Goal: Task Accomplishment & Management: Manage account settings

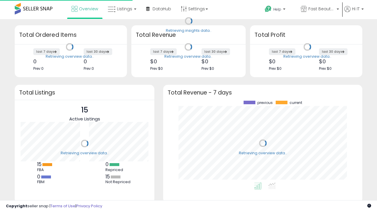
scroll to position [82, 187]
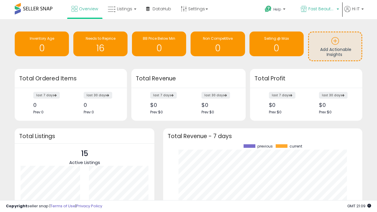
click at [319, 9] on span "Fast Beauty ([GEOGRAPHIC_DATA])" at bounding box center [321, 9] width 26 height 6
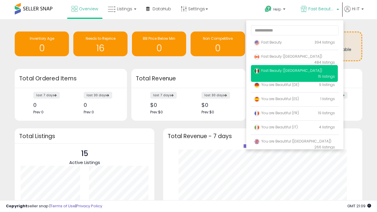
click at [294, 128] on span "You are Beautiful (IT)" at bounding box center [276, 126] width 44 height 5
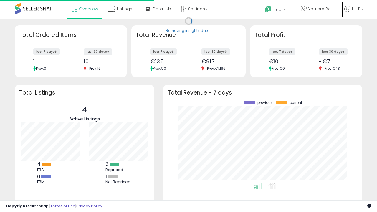
scroll to position [82, 187]
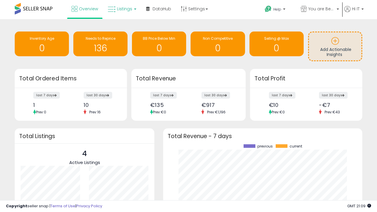
click at [121, 9] on span "Listings" at bounding box center [124, 9] width 15 height 6
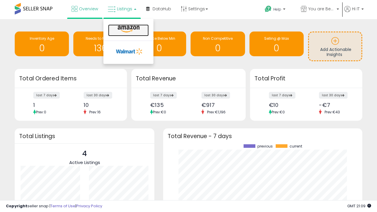
click at [128, 29] on icon at bounding box center [129, 29] width 26 height 8
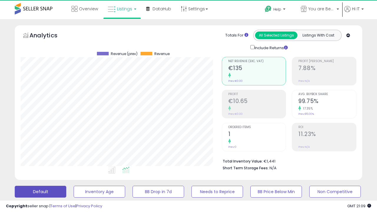
scroll to position [121, 201]
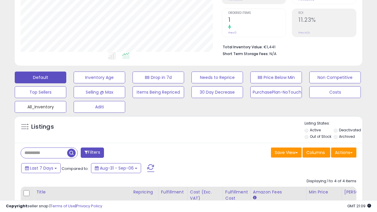
click at [40, 106] on button "All_Inventory" at bounding box center [41, 107] width 52 height 12
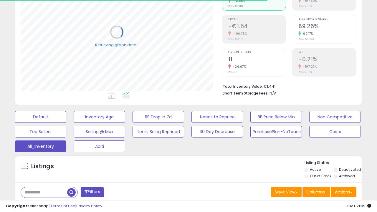
click at [42, 205] on span "Last 30 Days" at bounding box center [43, 208] width 26 height 6
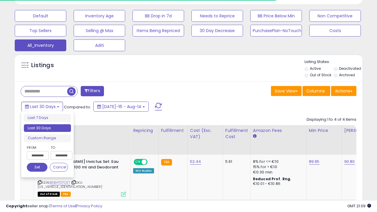
click at [47, 128] on li "Last 30 Days" at bounding box center [47, 128] width 47 height 8
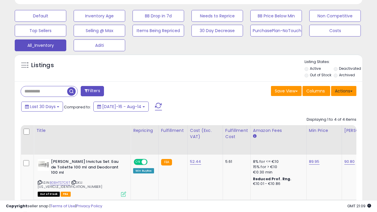
click at [343, 90] on button "Actions" at bounding box center [343, 91] width 25 height 10
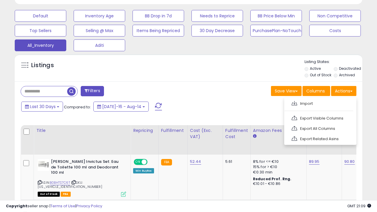
click at [319, 128] on link "Export All Columns" at bounding box center [319, 128] width 64 height 9
